Goal: Task Accomplishment & Management: Manage account settings

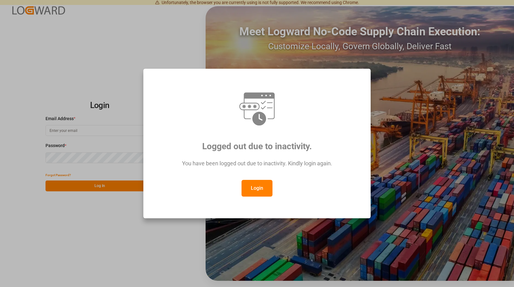
type input "[PERSON_NAME][EMAIL_ADDRESS][PERSON_NAME][DOMAIN_NAME]"
click at [254, 186] on button "Login" at bounding box center [257, 188] width 31 height 17
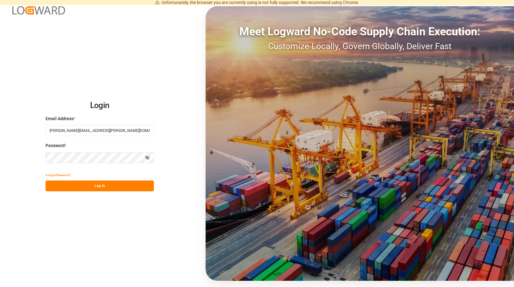
click at [101, 185] on button "Log In" at bounding box center [100, 186] width 108 height 11
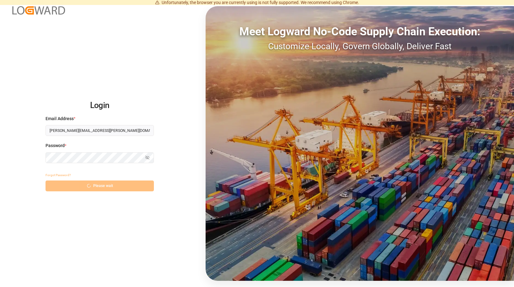
drag, startPoint x: 126, startPoint y: 173, endPoint x: 140, endPoint y: 174, distance: 13.7
click at [136, 171] on div "Forgot Password?" at bounding box center [100, 175] width 108 height 11
